Goal: Communication & Community: Answer question/provide support

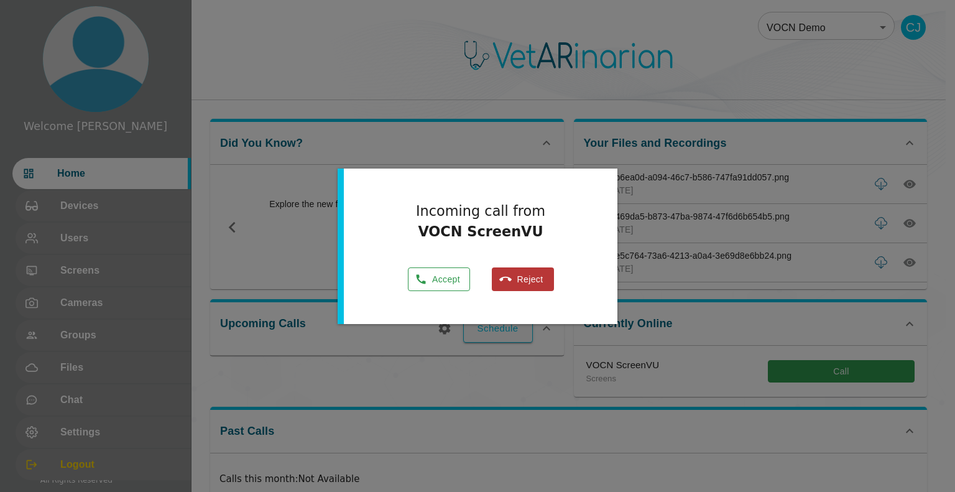
click at [438, 272] on button "Accept" at bounding box center [439, 279] width 62 height 24
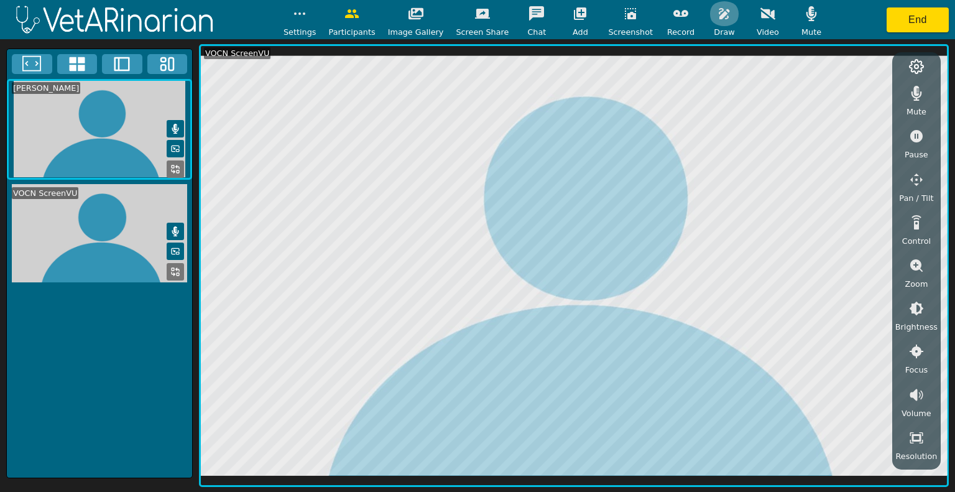
click at [476, 12] on icon "button" at bounding box center [724, 13] width 11 height 11
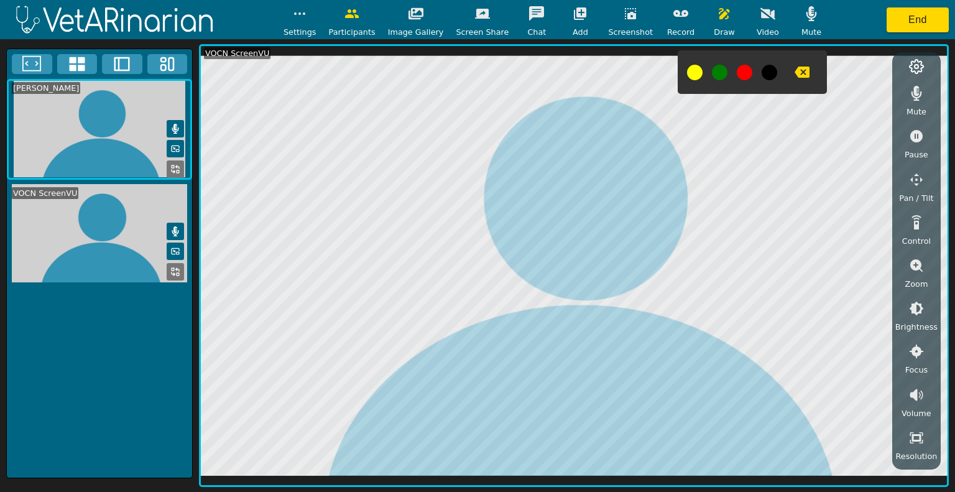
click at [476, 78] on button at bounding box center [695, 73] width 16 height 16
click at [476, 12] on icon "button" at bounding box center [630, 13] width 15 height 15
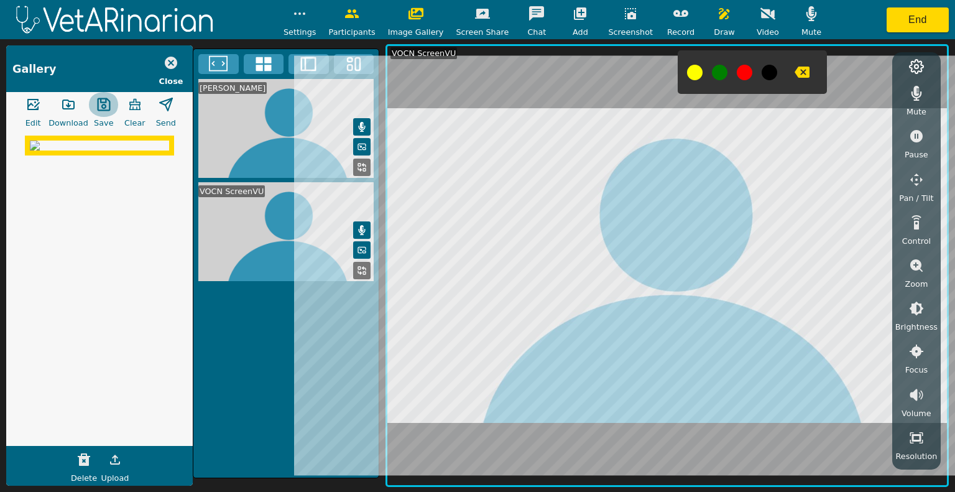
click at [96, 104] on icon "button" at bounding box center [103, 104] width 15 height 15
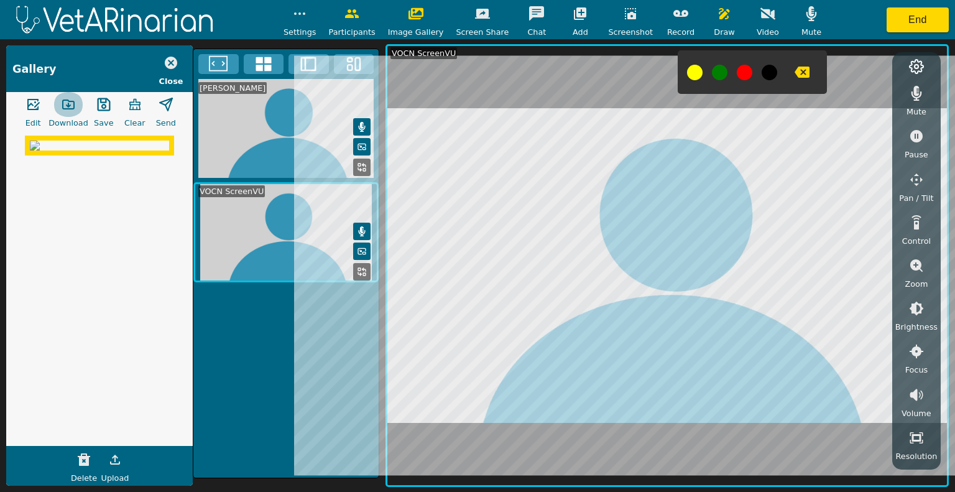
click at [67, 114] on button "button" at bounding box center [68, 104] width 31 height 25
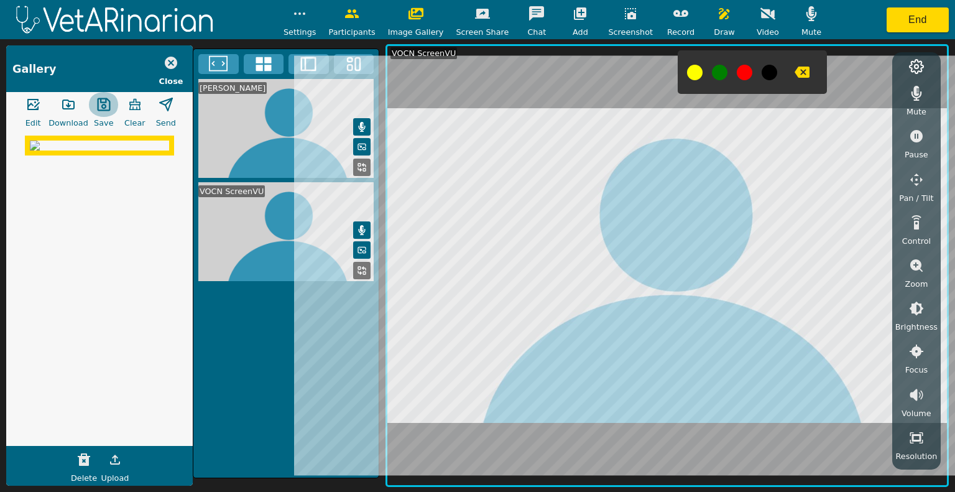
click at [101, 101] on icon "button" at bounding box center [103, 104] width 15 height 15
click at [172, 57] on icon "button" at bounding box center [171, 63] width 12 height 12
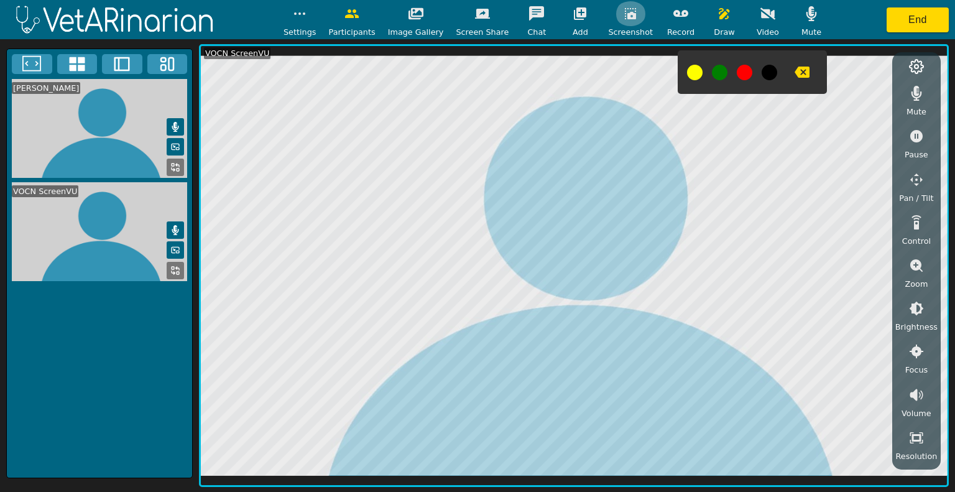
click at [476, 12] on button "button" at bounding box center [630, 13] width 31 height 25
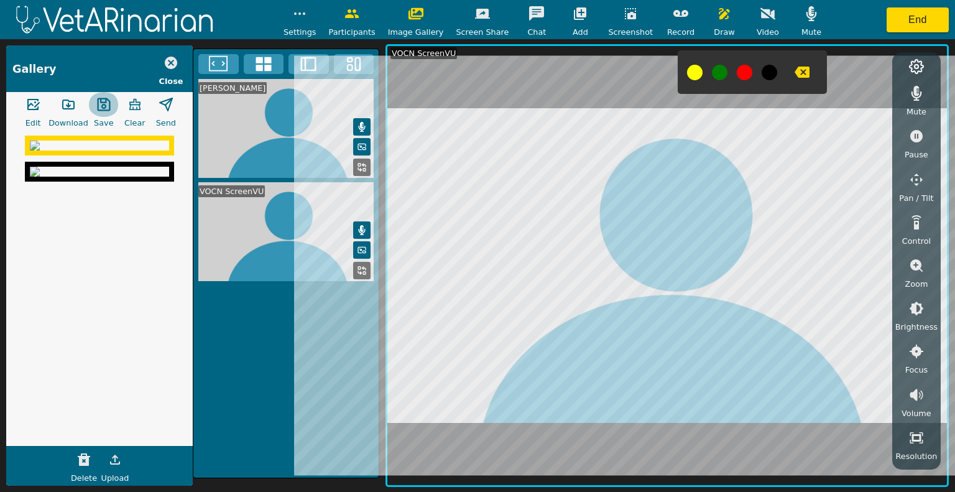
click at [98, 103] on icon "button" at bounding box center [103, 104] width 15 height 15
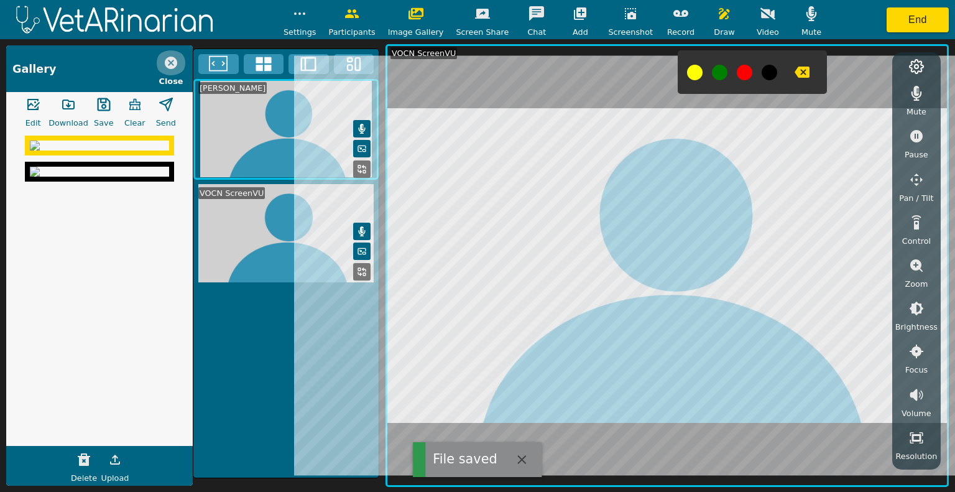
click at [176, 63] on icon "button" at bounding box center [171, 63] width 12 height 12
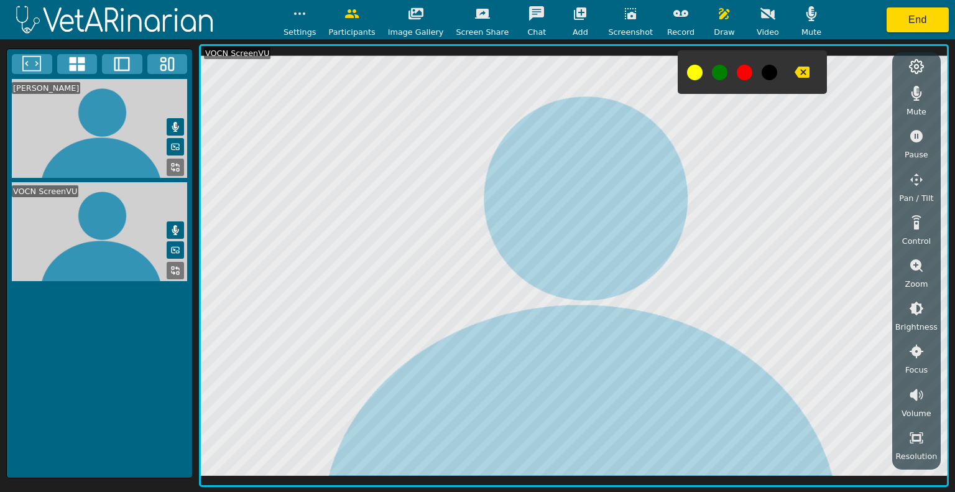
click at [476, 14] on icon "button" at bounding box center [630, 13] width 15 height 15
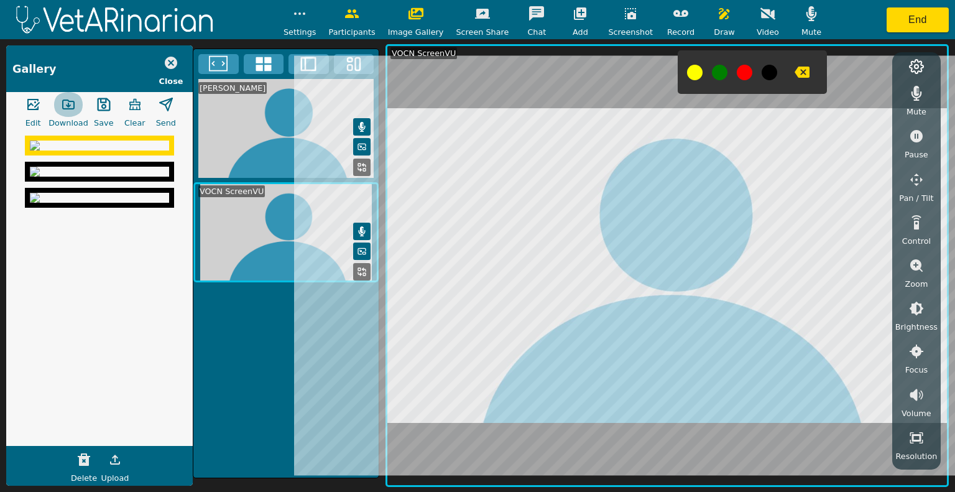
click at [73, 109] on icon "button" at bounding box center [68, 104] width 15 height 15
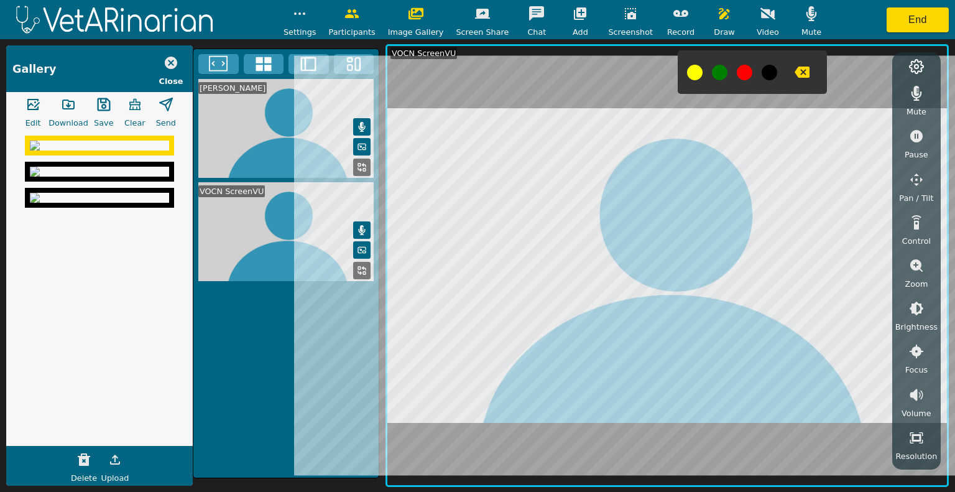
click at [70, 111] on icon "button" at bounding box center [68, 104] width 15 height 15
click at [99, 104] on icon "button" at bounding box center [103, 104] width 15 height 15
click at [167, 62] on icon "button" at bounding box center [171, 63] width 12 height 12
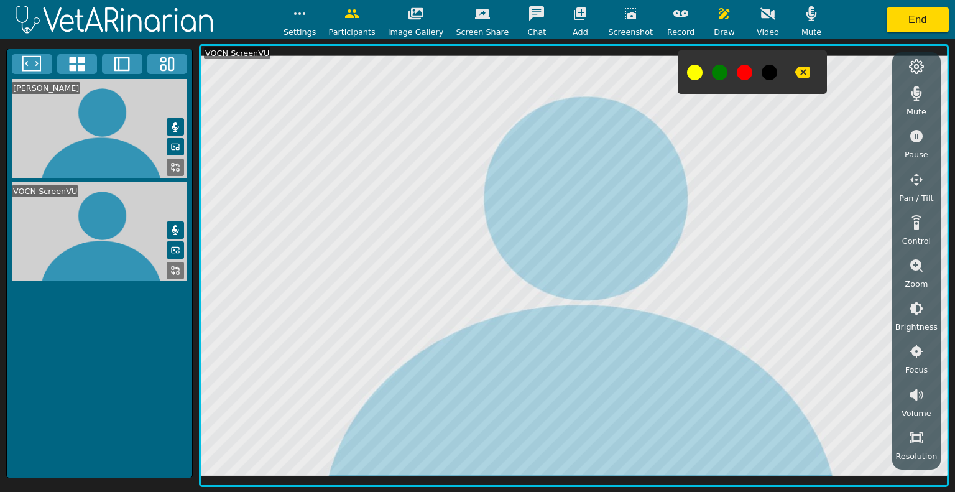
click at [118, 408] on div "[PERSON_NAME] VOCN ScreenVU" at bounding box center [99, 263] width 187 height 430
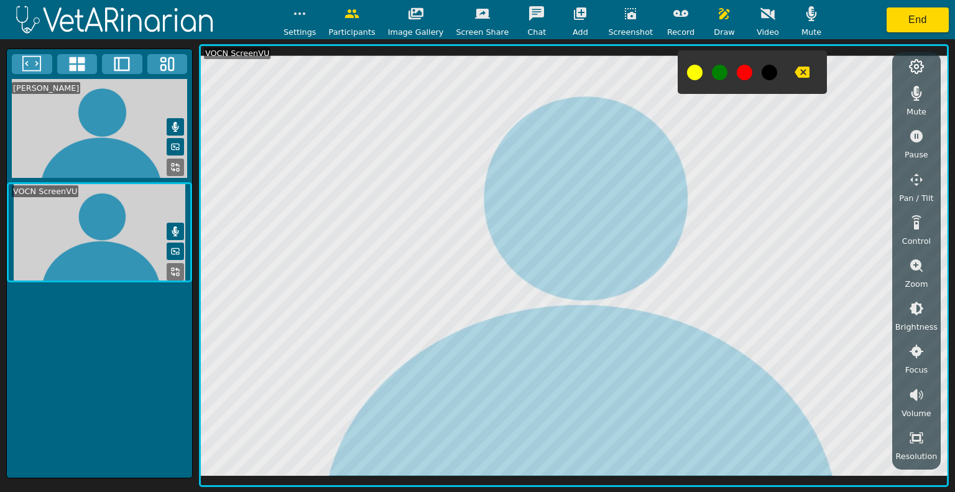
click at [476, 74] on icon "button" at bounding box center [802, 72] width 15 height 15
click at [476, 25] on div "Settings Participants Image Gallery Screen Share Chat Add Screenshot Record Dra…" at bounding box center [477, 19] width 955 height 39
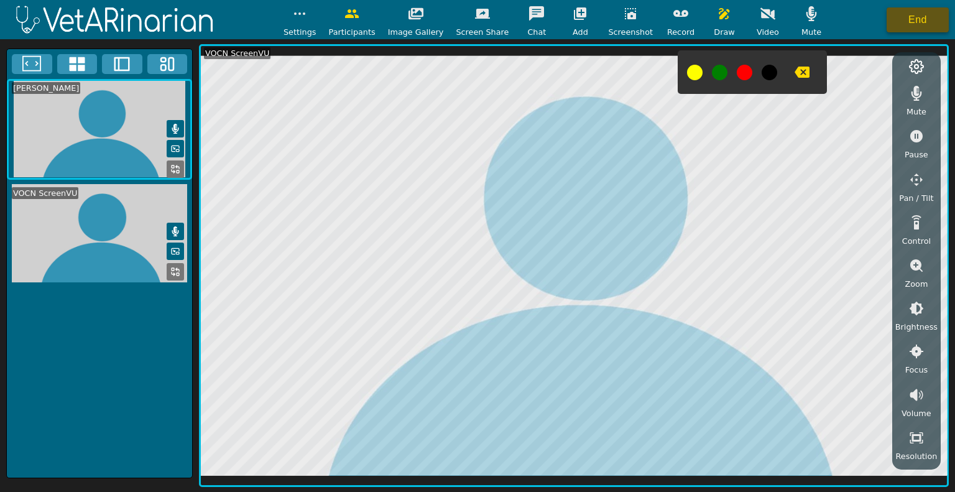
click at [476, 17] on button "End" at bounding box center [918, 19] width 62 height 25
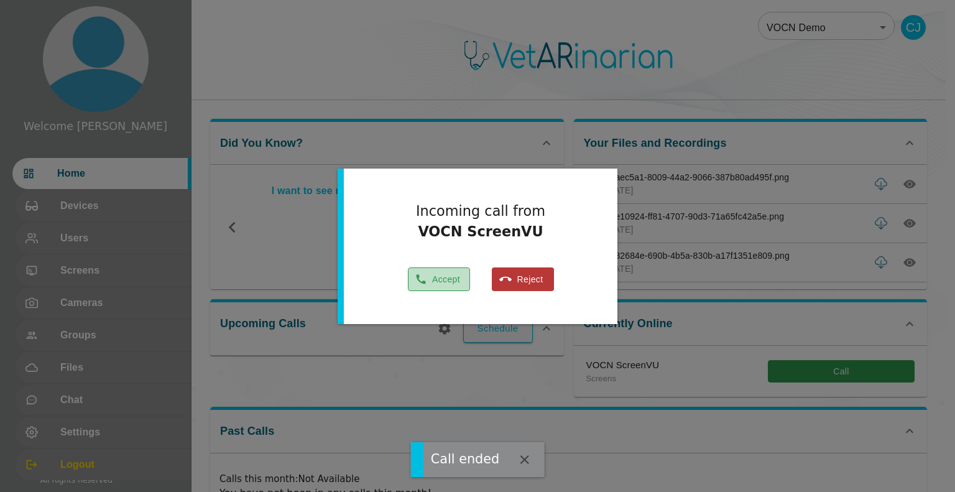
click at [431, 285] on button "Accept" at bounding box center [439, 279] width 62 height 24
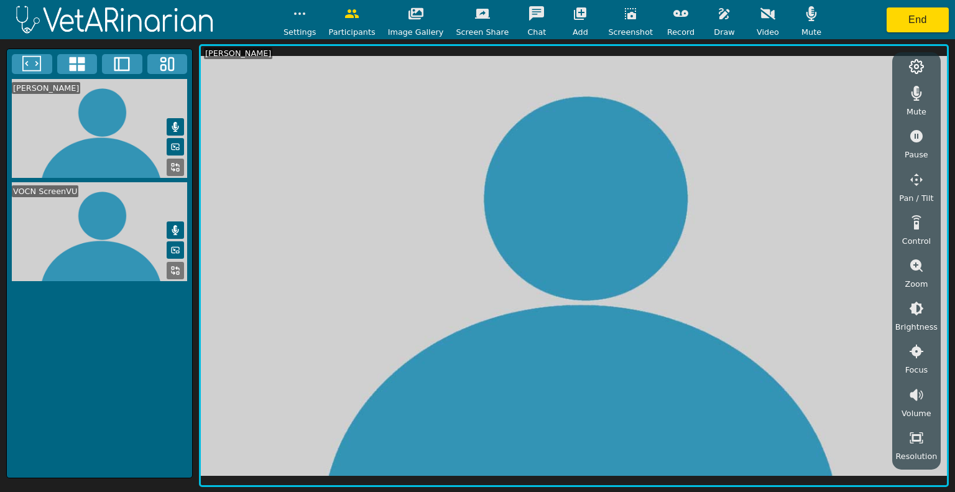
click at [32, 64] on icon at bounding box center [31, 64] width 19 height 19
click at [119, 67] on icon at bounding box center [122, 64] width 19 height 19
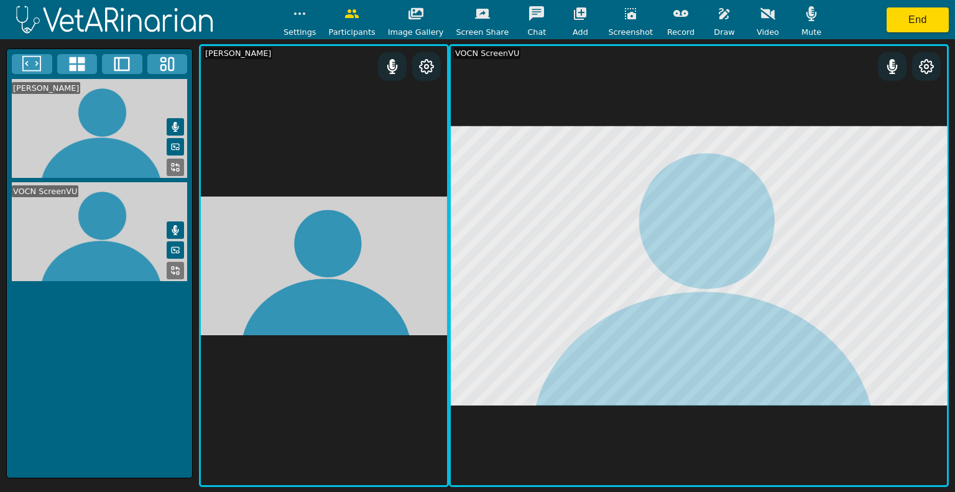
click at [476, 11] on icon "button" at bounding box center [724, 13] width 11 height 11
click at [476, 79] on icon "button" at bounding box center [802, 72] width 15 height 15
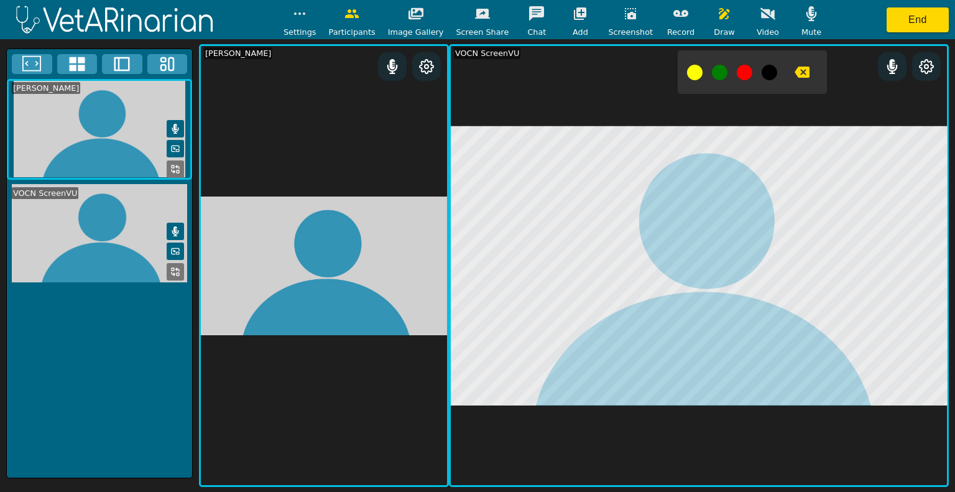
click at [476, 71] on icon "button" at bounding box center [802, 72] width 15 height 11
click at [476, 71] on icon "button" at bounding box center [802, 72] width 15 height 15
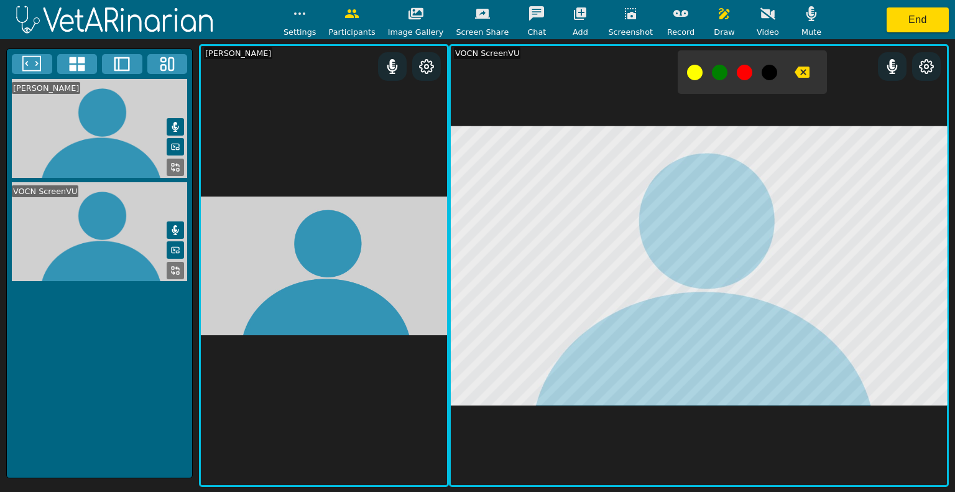
click at [476, 9] on icon "button" at bounding box center [630, 13] width 11 height 11
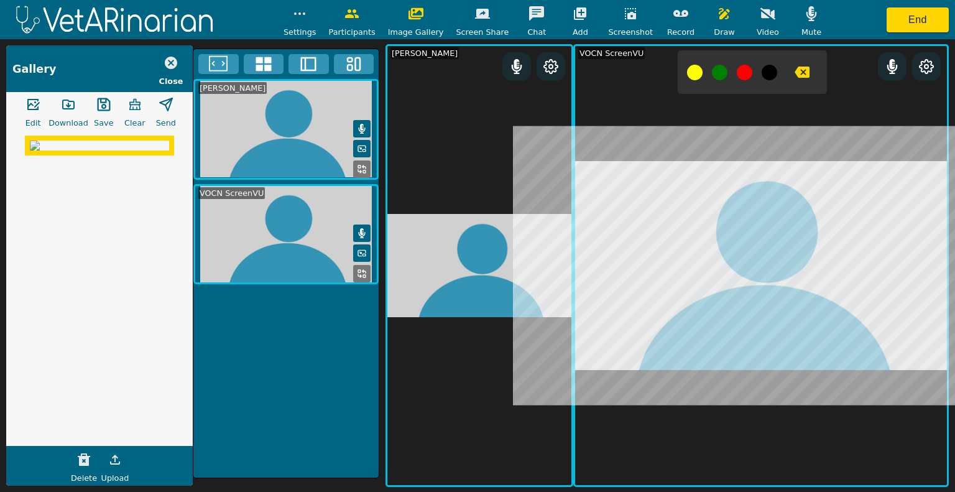
click at [476, 22] on button "button" at bounding box center [630, 13] width 31 height 25
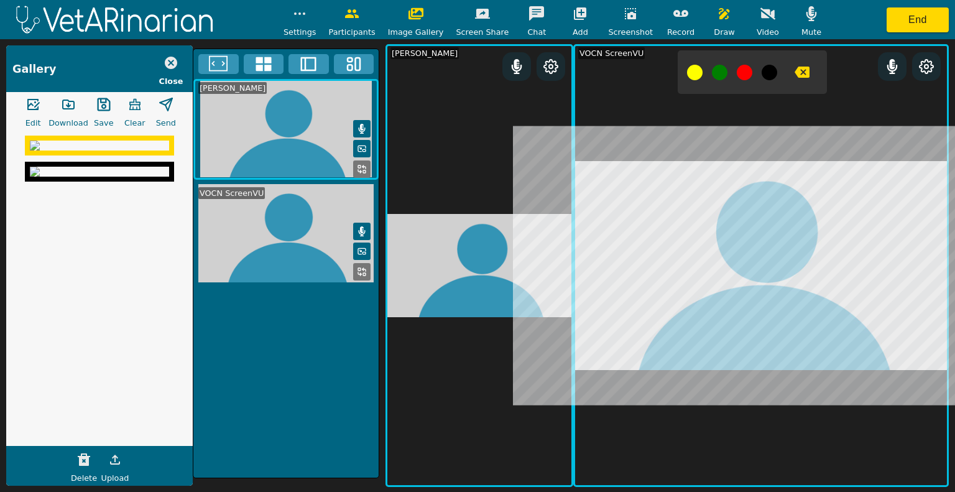
click at [90, 177] on img at bounding box center [99, 172] width 139 height 10
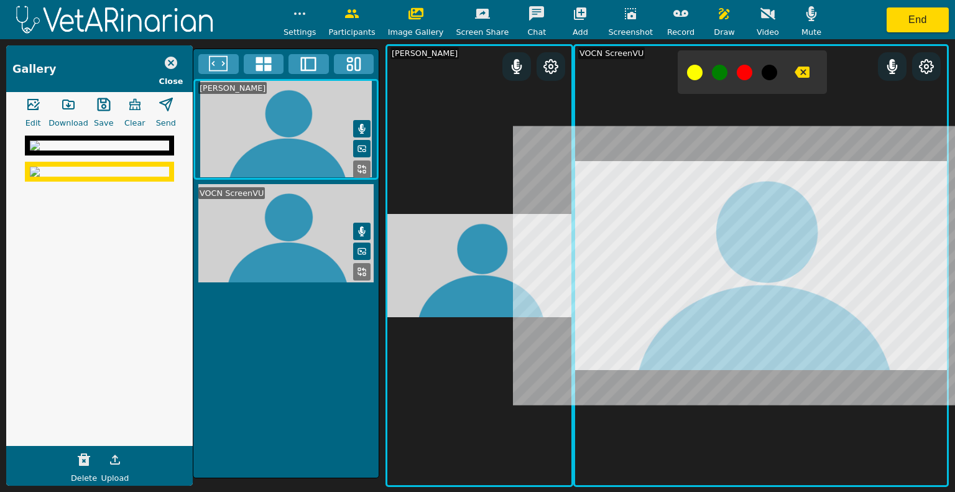
click at [90, 150] on img at bounding box center [99, 146] width 139 height 10
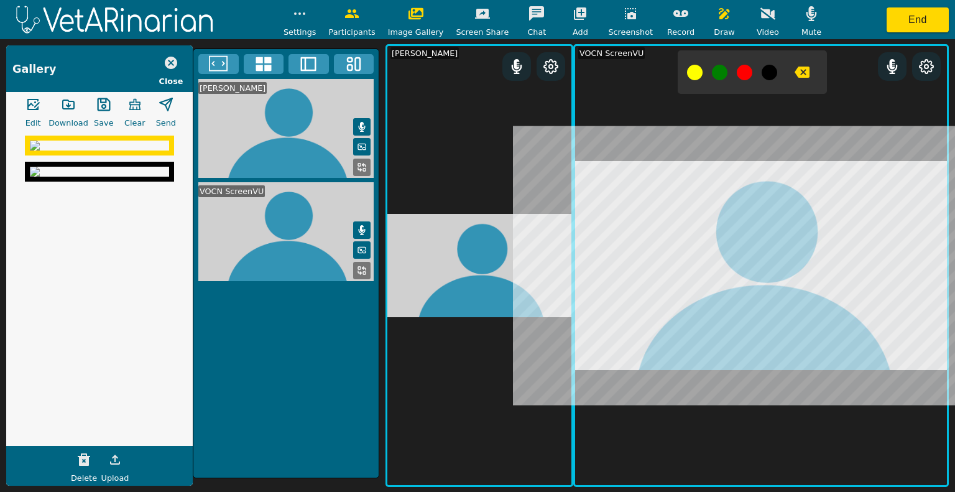
click at [65, 103] on icon "button" at bounding box center [68, 104] width 15 height 15
click at [79, 109] on button "button" at bounding box center [68, 104] width 31 height 25
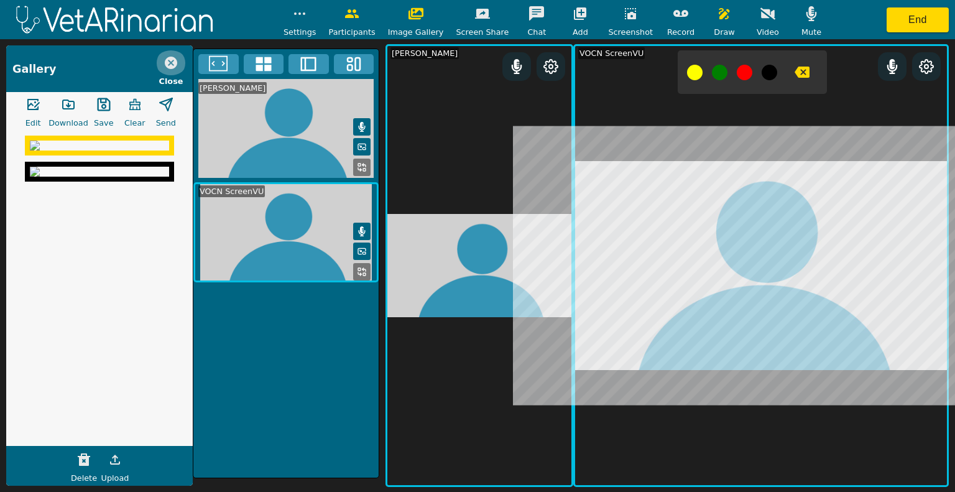
click at [167, 62] on icon "button" at bounding box center [171, 63] width 12 height 12
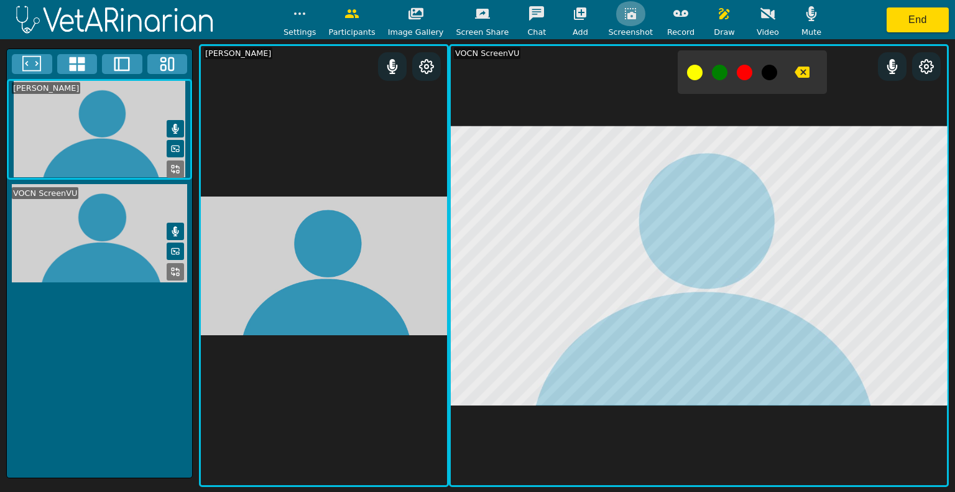
click at [476, 14] on icon "button" at bounding box center [630, 13] width 15 height 15
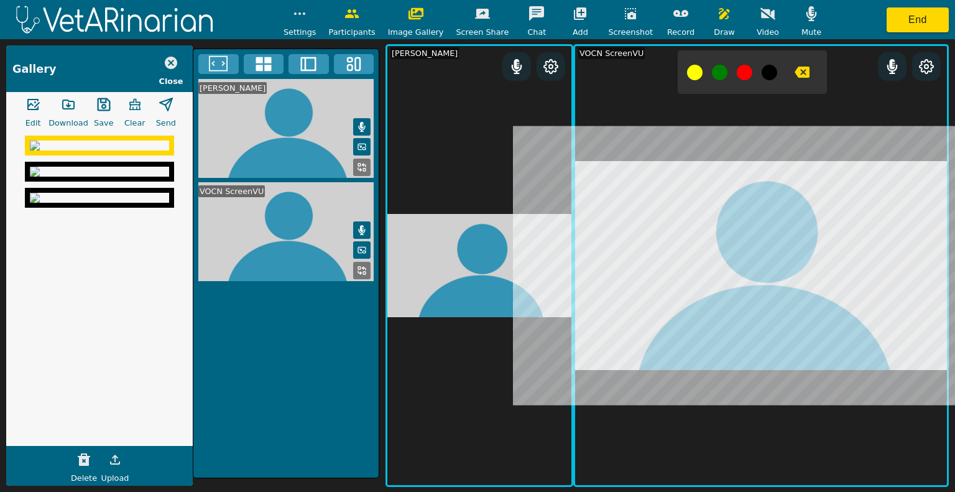
click at [111, 97] on button "button" at bounding box center [103, 104] width 31 height 25
click at [63, 104] on icon "button" at bounding box center [68, 104] width 11 height 9
click at [175, 55] on icon "button" at bounding box center [171, 62] width 15 height 15
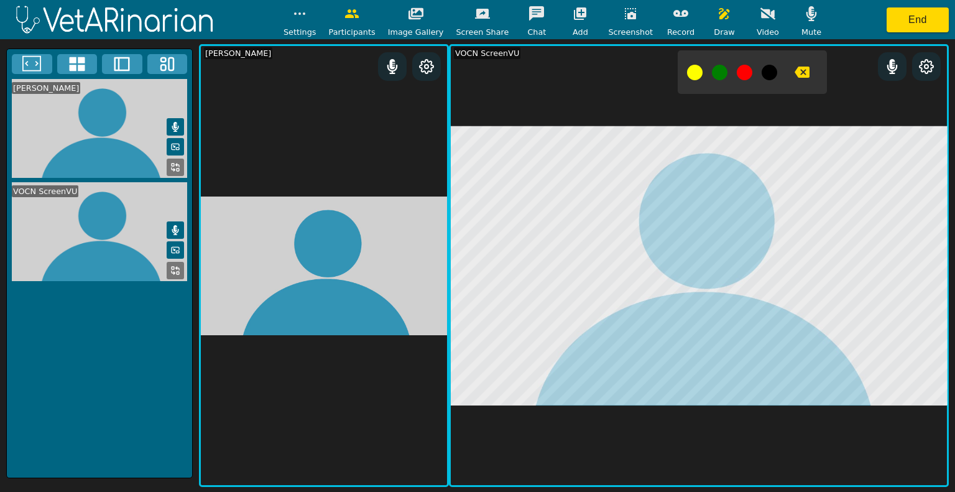
click at [476, 19] on button "button" at bounding box center [630, 13] width 31 height 25
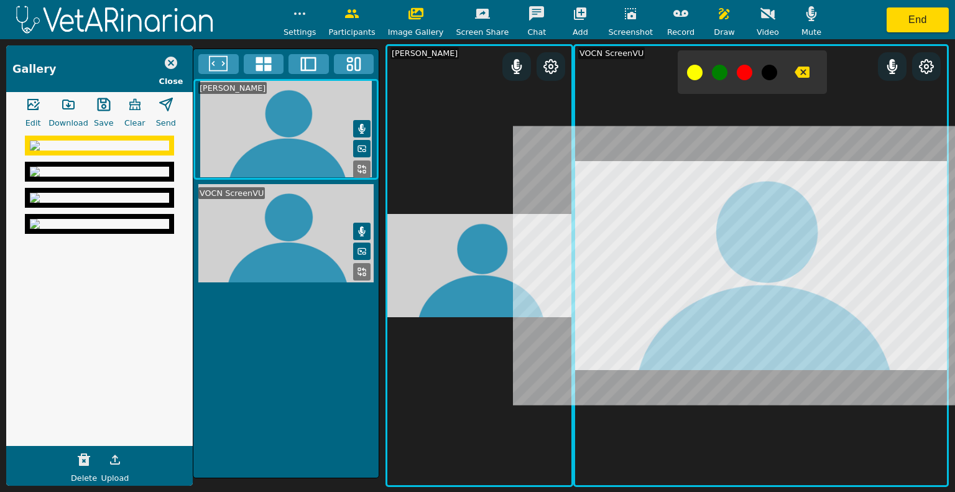
click at [99, 101] on icon "button" at bounding box center [103, 104] width 13 height 13
click at [62, 106] on icon "button" at bounding box center [68, 104] width 15 height 15
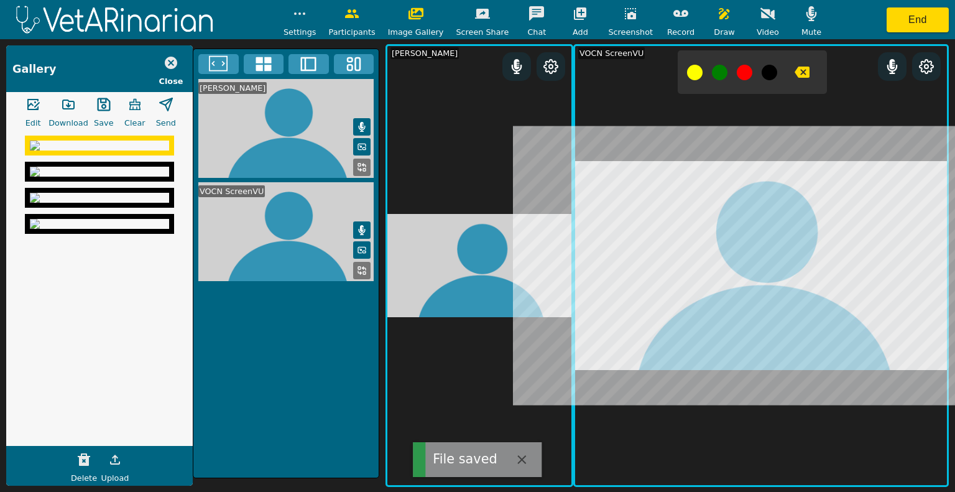
click at [168, 58] on icon "button" at bounding box center [171, 63] width 12 height 12
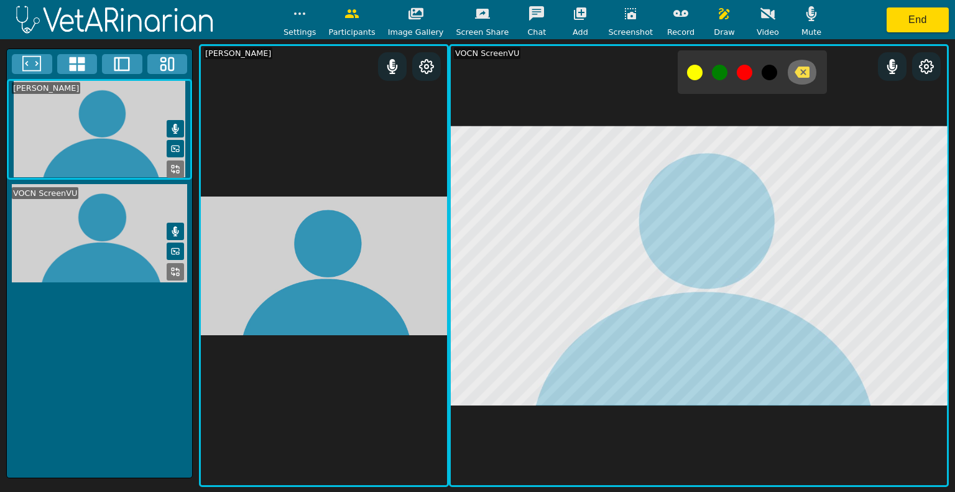
click at [476, 81] on button "button" at bounding box center [801, 72] width 31 height 25
click at [476, 72] on icon "button" at bounding box center [802, 72] width 15 height 11
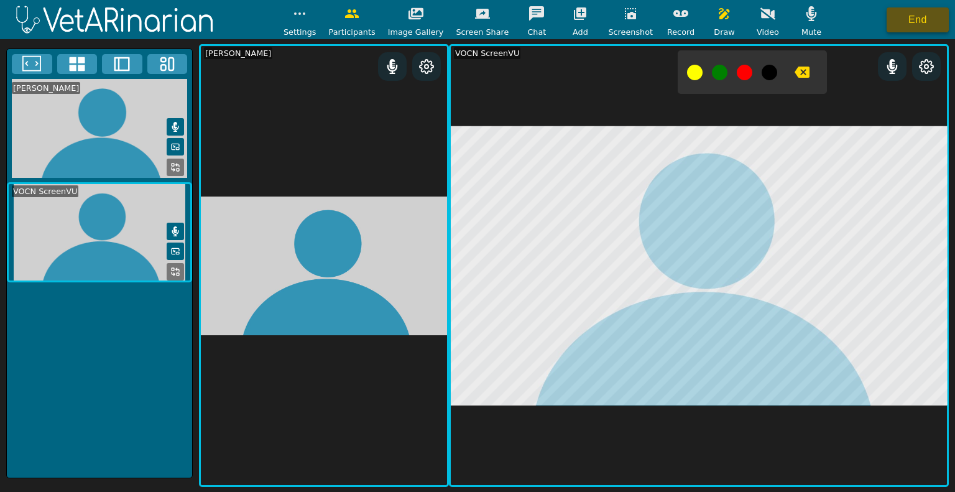
click at [476, 11] on button "End" at bounding box center [918, 19] width 62 height 25
